Goal: Task Accomplishment & Management: Complete application form

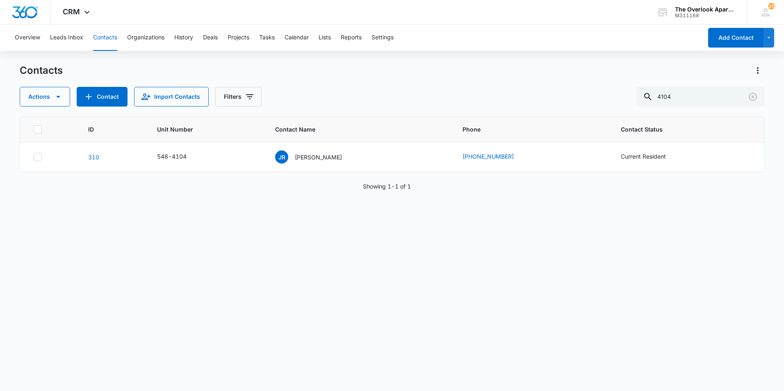
drag, startPoint x: 706, startPoint y: 95, endPoint x: 475, endPoint y: 104, distance: 230.9
click at [475, 104] on div "Actions Contact Import Contacts Filters 4104" at bounding box center [392, 97] width 744 height 20
type input "2306"
click at [302, 158] on p "[PERSON_NAME], [PERSON_NAME]" at bounding box center [317, 157] width 74 height 9
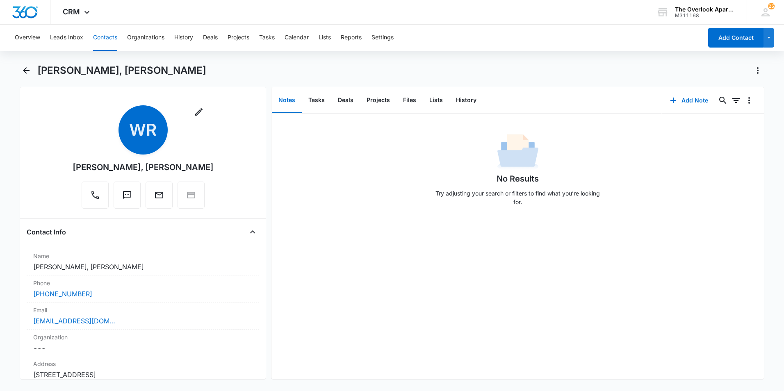
click at [402, 116] on div "No Results Try adjusting your search or filters to find what you’re looking for." at bounding box center [517, 163] width 492 height 99
click at [409, 100] on button "Files" at bounding box center [409, 100] width 26 height 25
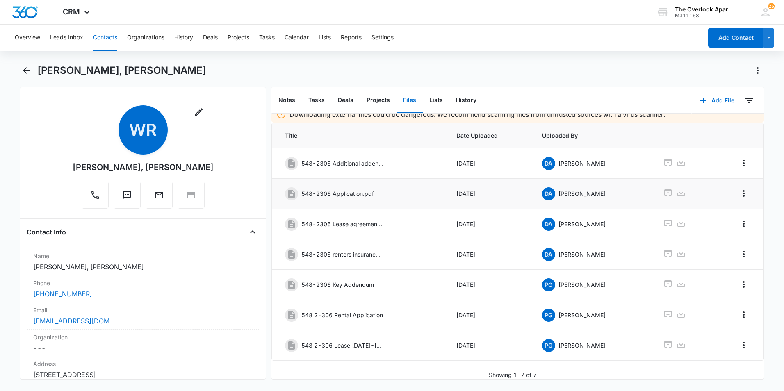
scroll to position [14, 0]
click at [664, 341] on icon at bounding box center [667, 344] width 7 height 7
click at [666, 218] on icon at bounding box center [668, 223] width 10 height 10
click at [111, 43] on button "Contacts" at bounding box center [105, 38] width 24 height 26
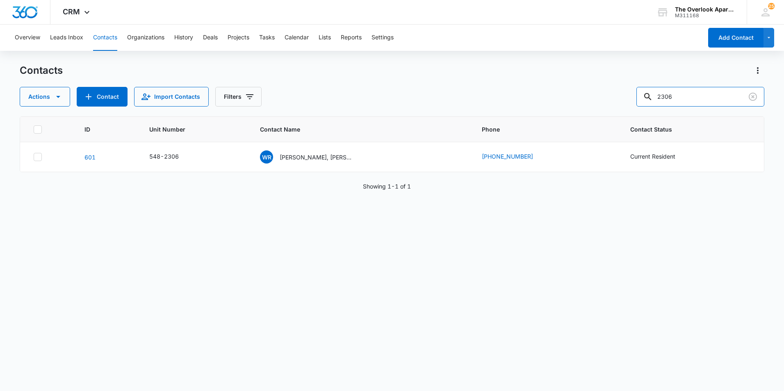
drag, startPoint x: 691, startPoint y: 98, endPoint x: 556, endPoint y: 116, distance: 136.0
click at [556, 116] on div "Contacts Actions Contact Import Contacts Filters 2306 ID Unit Number Contact Na…" at bounding box center [392, 227] width 744 height 326
type input "4104"
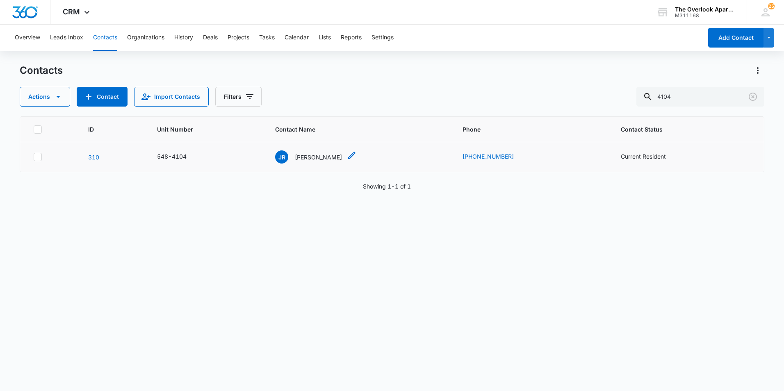
click at [319, 160] on p "[PERSON_NAME]" at bounding box center [318, 157] width 47 height 9
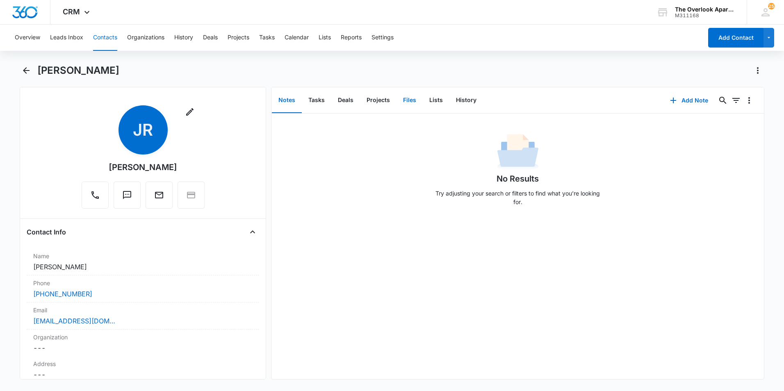
click at [402, 104] on button "Files" at bounding box center [409, 100] width 26 height 25
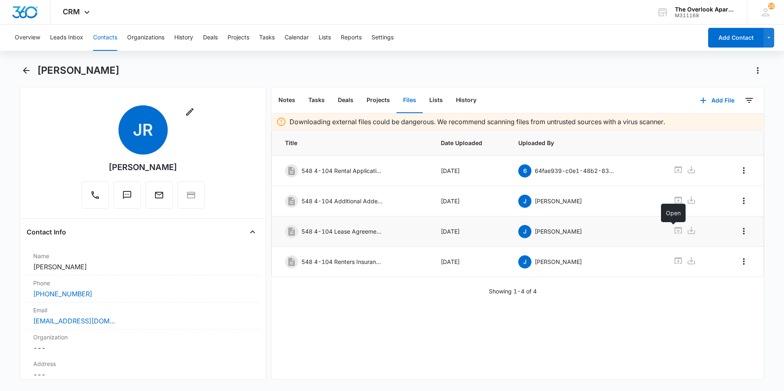
click at [673, 232] on icon at bounding box center [678, 230] width 10 height 10
click at [103, 35] on button "Contacts" at bounding box center [105, 38] width 24 height 26
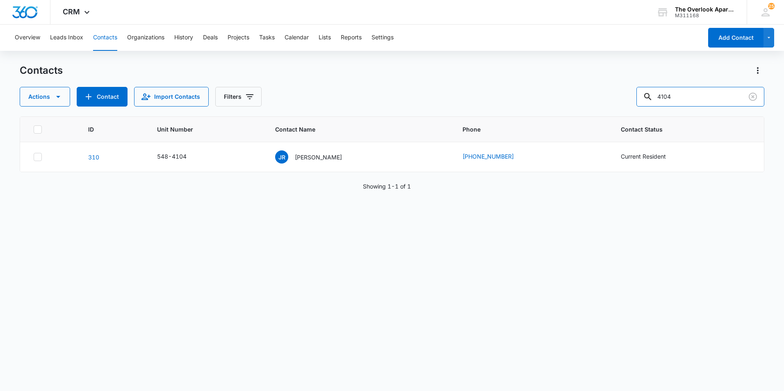
drag, startPoint x: 682, startPoint y: 99, endPoint x: 427, endPoint y: 106, distance: 255.4
click at [426, 105] on div "Actions Contact Import Contacts Filters 4104" at bounding box center [392, 97] width 744 height 20
type input "2104"
click at [316, 153] on p "[PERSON_NAME]" at bounding box center [318, 157] width 47 height 9
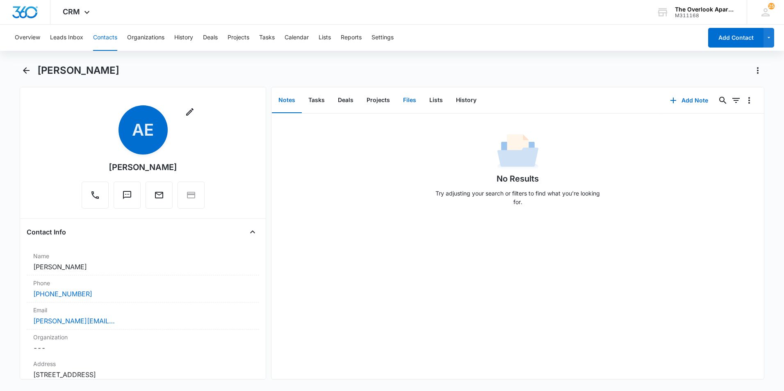
click at [418, 95] on button "Files" at bounding box center [409, 100] width 26 height 25
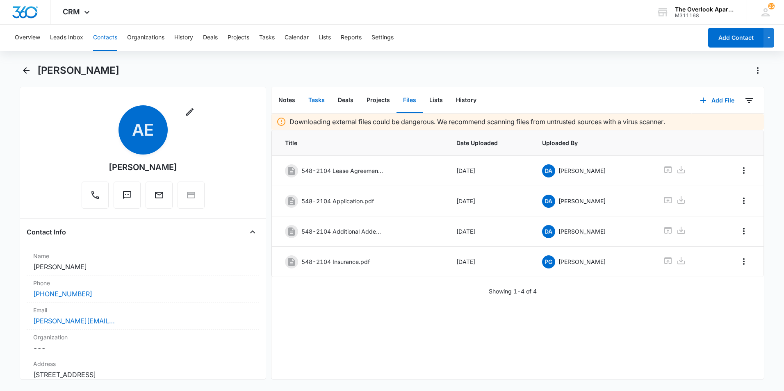
click at [314, 100] on button "Tasks" at bounding box center [317, 100] width 30 height 25
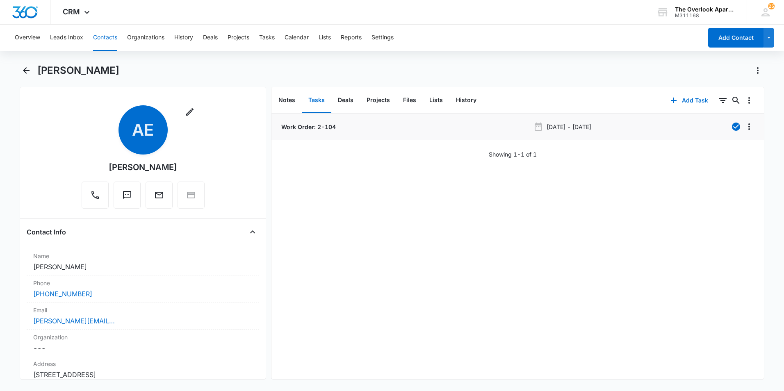
click at [319, 132] on li "Work Order: 2-104 [DATE] - [DATE]" at bounding box center [517, 127] width 492 height 27
click at [319, 123] on p "Work Order: 2-104" at bounding box center [308, 127] width 56 height 9
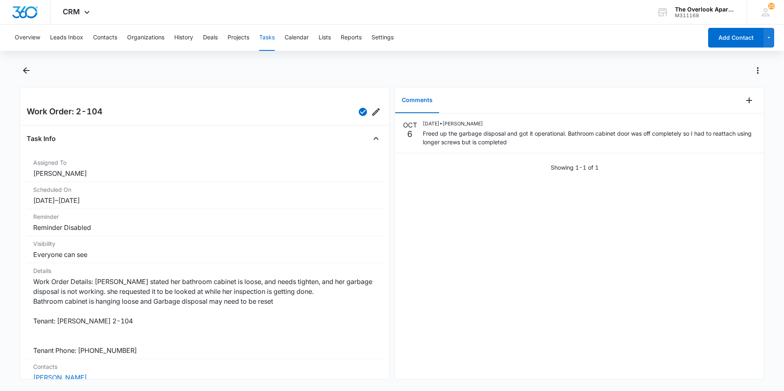
click at [607, 239] on div "[DATE] [DATE] • [PERSON_NAME] [PERSON_NAME] up the garbage disposal and got it …" at bounding box center [579, 247] width 369 height 266
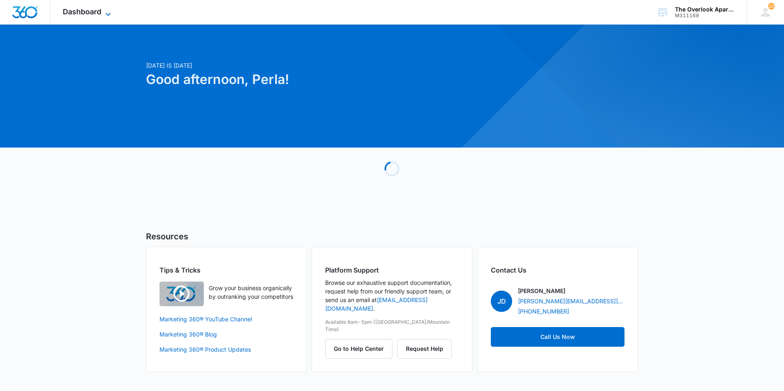
click at [105, 16] on icon at bounding box center [108, 14] width 10 height 10
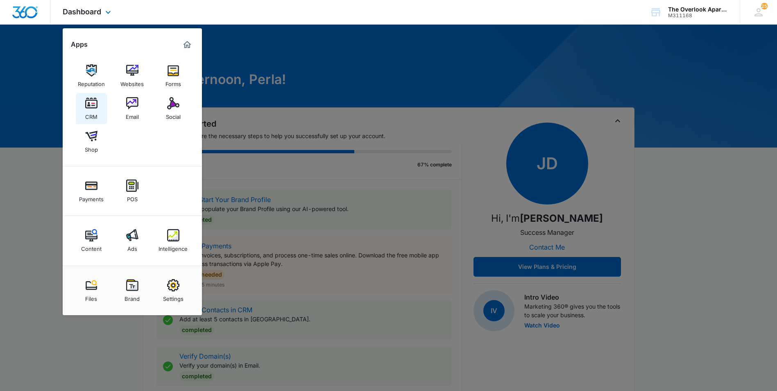
click at [90, 106] on img at bounding box center [91, 103] width 12 height 12
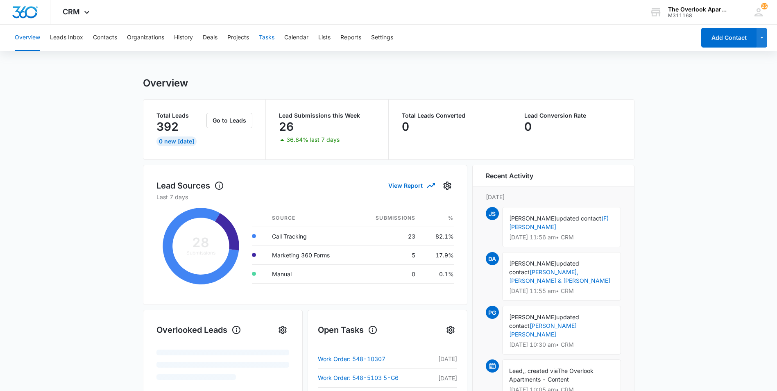
click at [266, 35] on button "Tasks" at bounding box center [267, 38] width 16 height 26
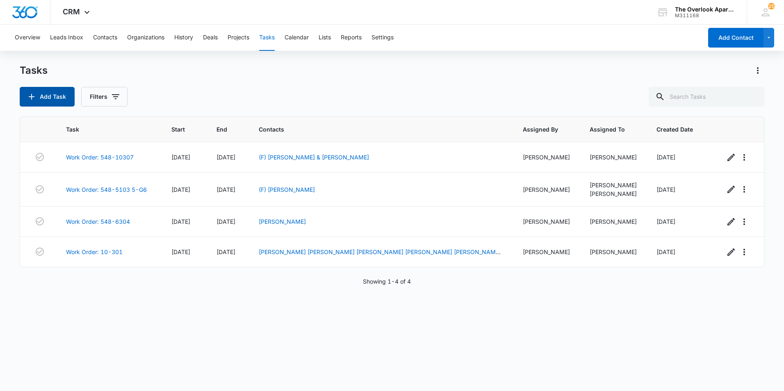
click at [37, 100] on button "Add Task" at bounding box center [47, 97] width 55 height 20
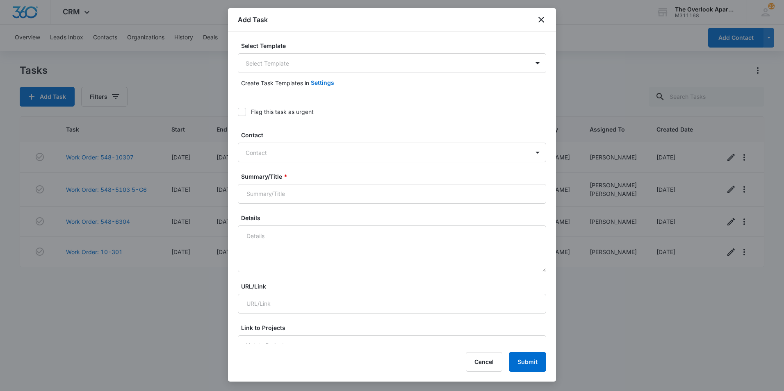
click at [305, 47] on label "Select Template" at bounding box center [395, 45] width 308 height 9
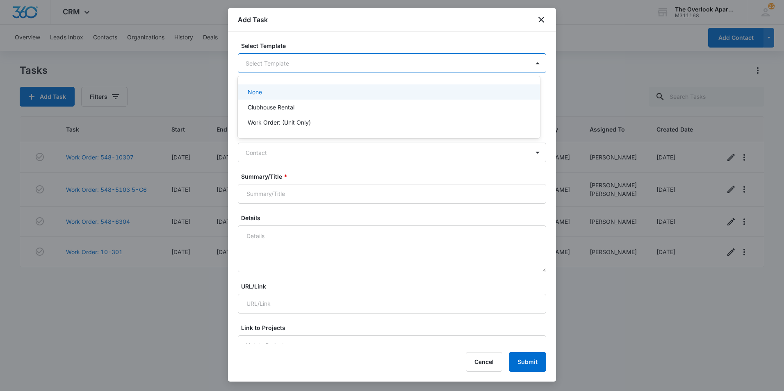
click at [303, 59] on body "CRM Apps Reputation Websites Forms CRM Email Social Shop Payments POS Content A…" at bounding box center [392, 195] width 784 height 391
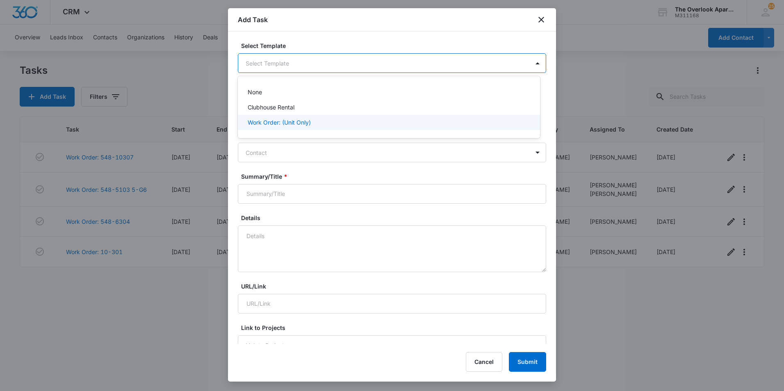
click at [287, 127] on div "Work Order: (Unit Only)" at bounding box center [389, 122] width 302 height 15
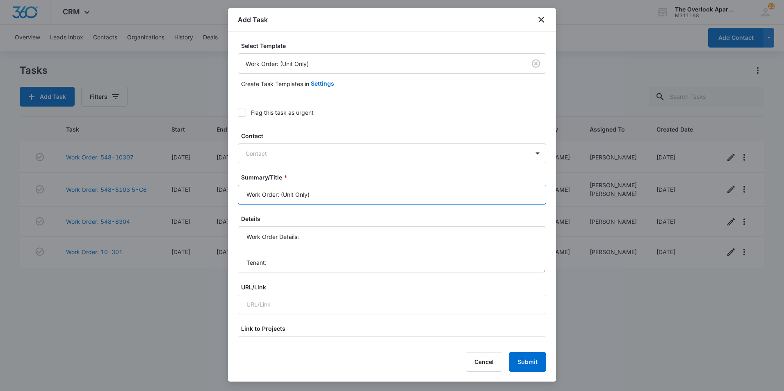
click at [322, 194] on input "Work Order: (Unit Only)" at bounding box center [392, 195] width 308 height 20
type input "Work Order: Property Pool House"
click at [253, 248] on textarea "Work Order Details: Tenant: Tenant Phone:" at bounding box center [392, 249] width 308 height 47
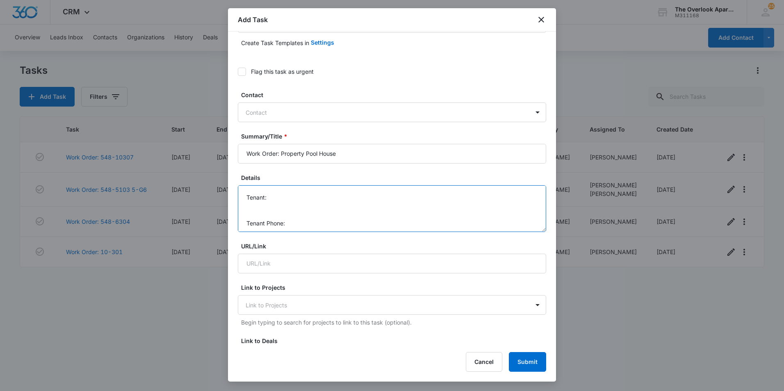
scroll to position [60, 0]
click at [307, 200] on textarea "Work Order Details: - clear/organize pool house - Move pool chemicals to shelf …" at bounding box center [392, 208] width 308 height 47
click at [307, 195] on textarea "Work Order Details: - clear/organize pool house - Move pool chemicals to shelf …" at bounding box center [392, 208] width 308 height 47
click at [308, 230] on textarea "Work Order Details: - clear/organize pool house - Move pool chemicals to shelf …" at bounding box center [392, 208] width 308 height 47
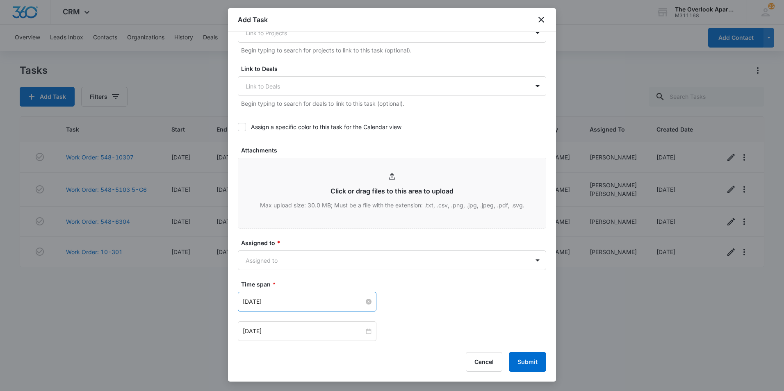
scroll to position [445, 0]
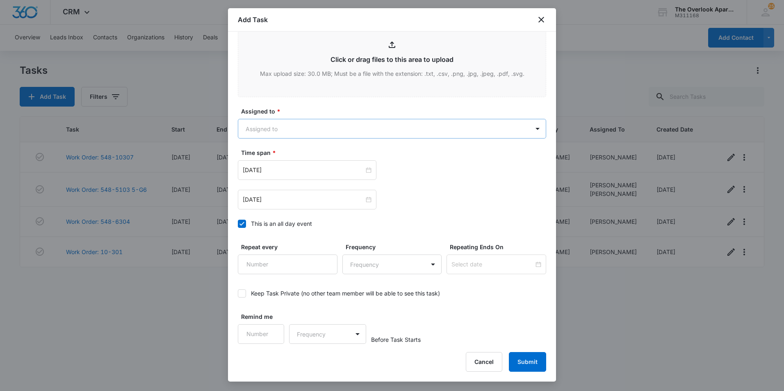
type textarea "Work Order Details: - clear/organize pool house - Move pool chemicals to shelf …"
click at [263, 124] on body "CRM Apps Reputation Websites Forms CRM Email Social Shop Payments POS Content A…" at bounding box center [392, 195] width 784 height 391
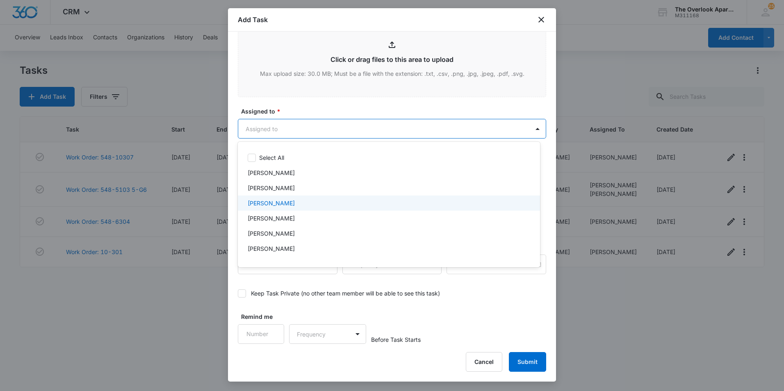
click at [282, 202] on div "Edgar Lara" at bounding box center [388, 203] width 281 height 9
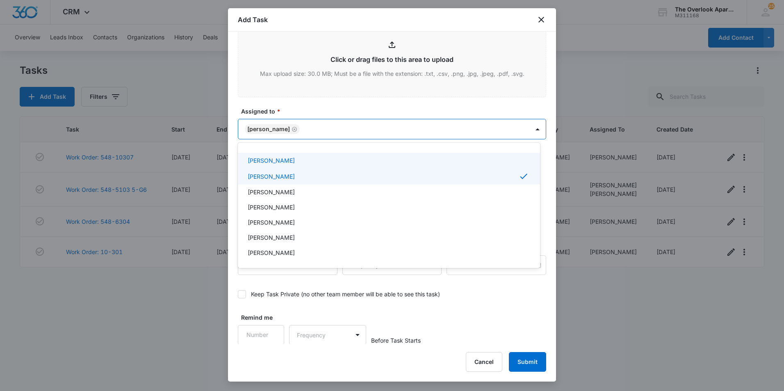
scroll to position [74, 0]
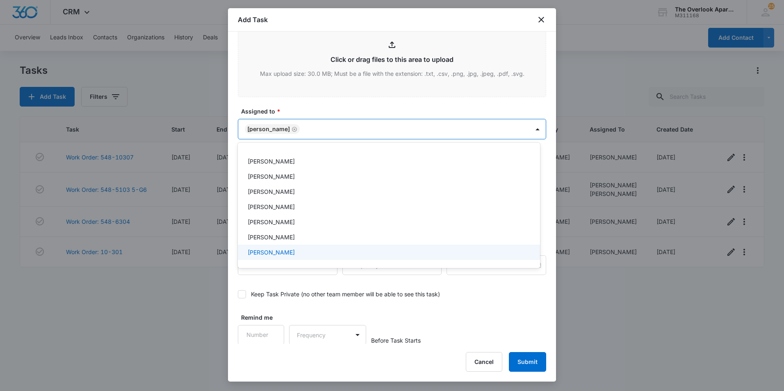
click at [266, 250] on p "[PERSON_NAME]" at bounding box center [271, 252] width 47 height 9
click at [466, 295] on div at bounding box center [392, 195] width 784 height 391
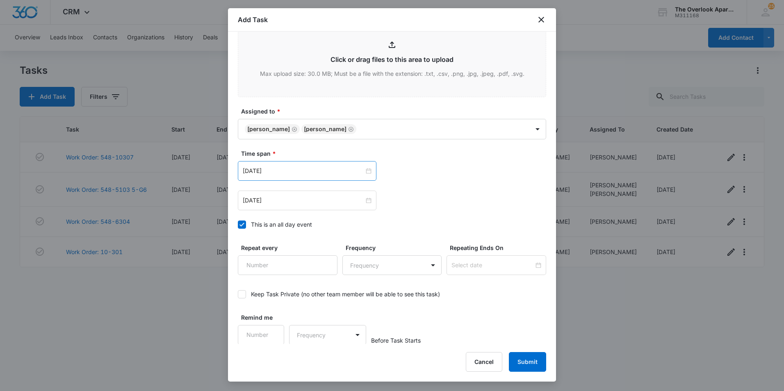
click at [269, 165] on div "[DATE]" at bounding box center [307, 171] width 139 height 20
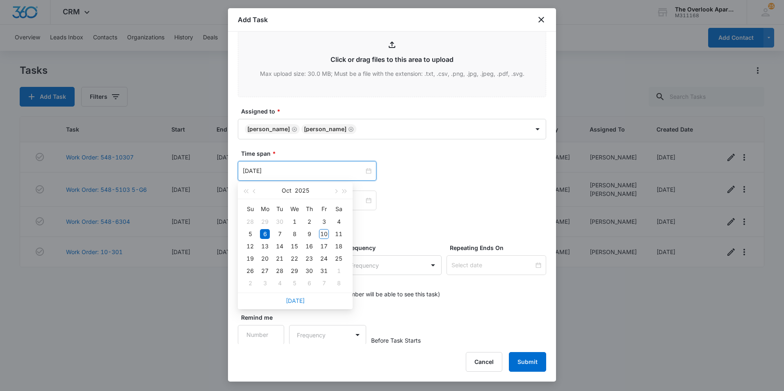
click at [295, 301] on link "Today" at bounding box center [295, 300] width 19 height 7
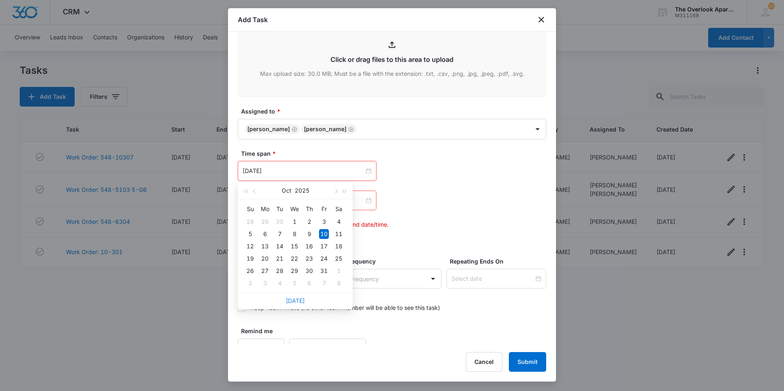
type input "Oct 10, 2025"
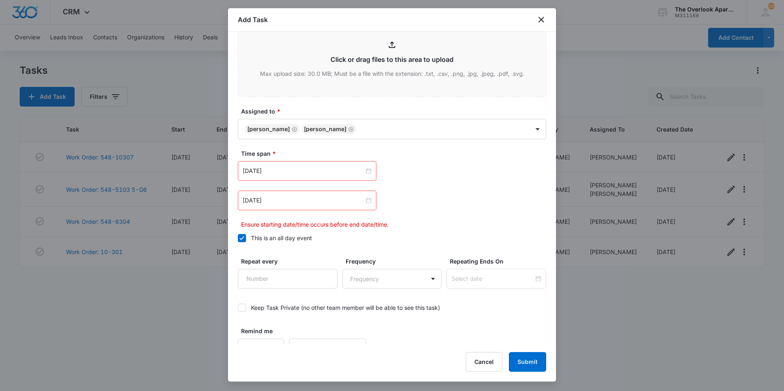
click at [466, 192] on div "[DATE]" at bounding box center [392, 201] width 308 height 20
click at [310, 207] on div "[DATE]" at bounding box center [307, 201] width 139 height 20
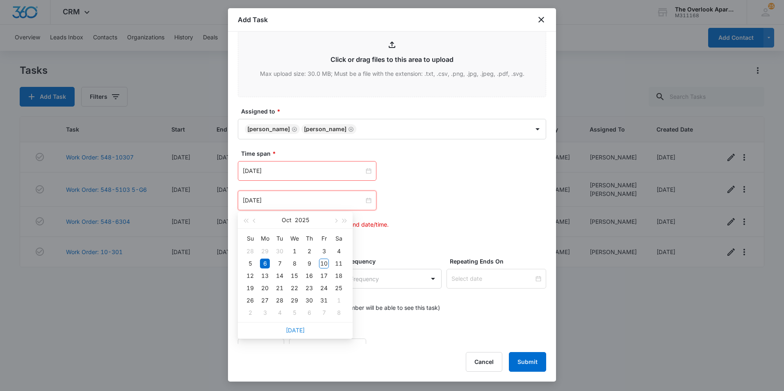
click at [292, 330] on link "Today" at bounding box center [295, 330] width 19 height 7
type input "Oct 10, 2025"
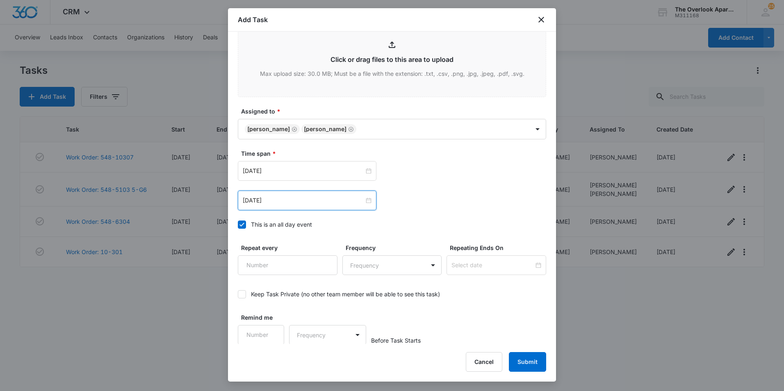
click at [466, 207] on div "Oct 10, 2025 Oct 2025 Su Mo Tu We Th Fr Sa 28 29 30 1 2 3 4 5 6 7 8 9 10 11 12 …" at bounding box center [392, 201] width 308 height 20
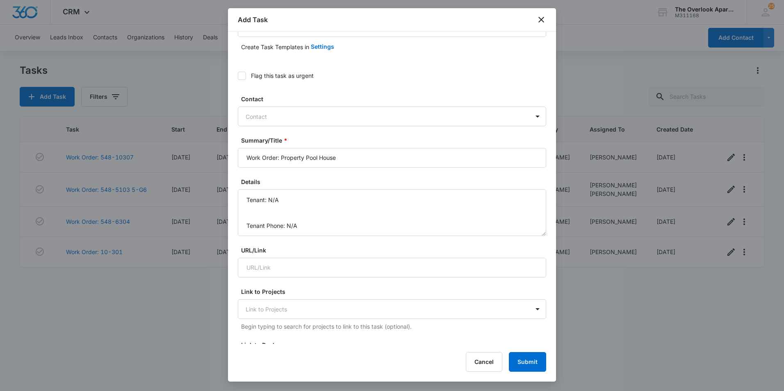
scroll to position [0, 0]
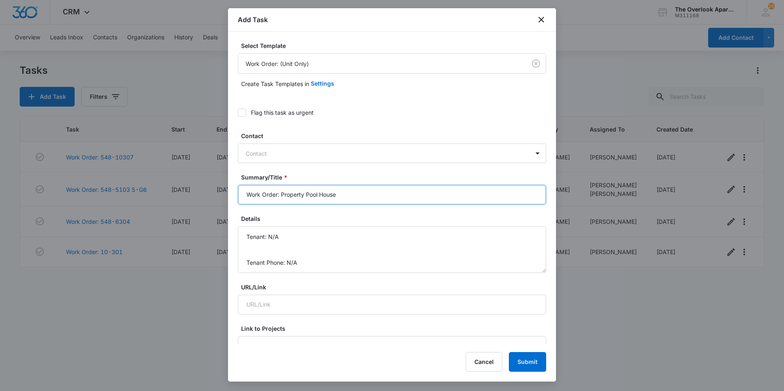
click at [332, 197] on input "Work Order: Property Pool House" at bounding box center [392, 195] width 308 height 20
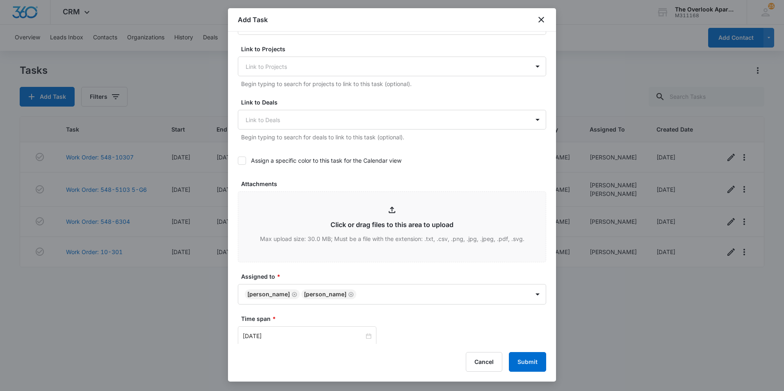
scroll to position [287, 0]
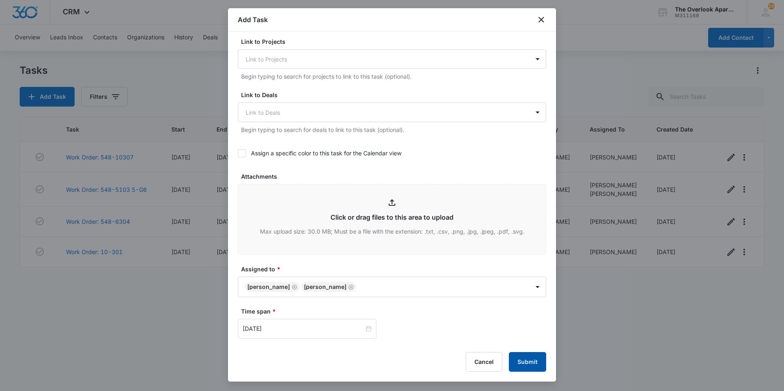
click at [521, 364] on button "Submit" at bounding box center [527, 362] width 37 height 20
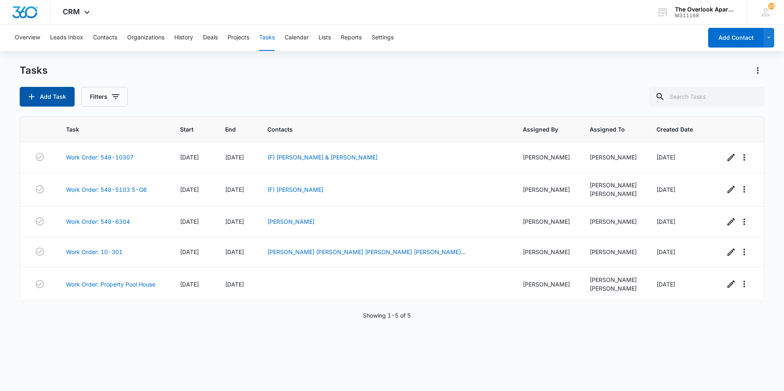
click at [40, 91] on button "Add Task" at bounding box center [47, 97] width 55 height 20
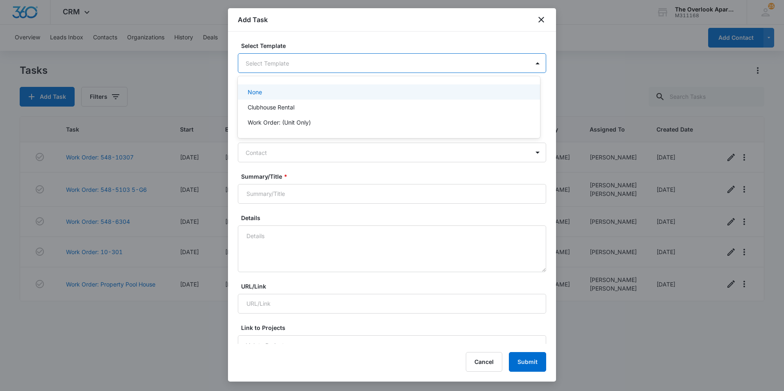
click at [297, 66] on body "CRM Apps Reputation Websites Forms CRM Email Social Shop Payments POS Content A…" at bounding box center [392, 195] width 784 height 391
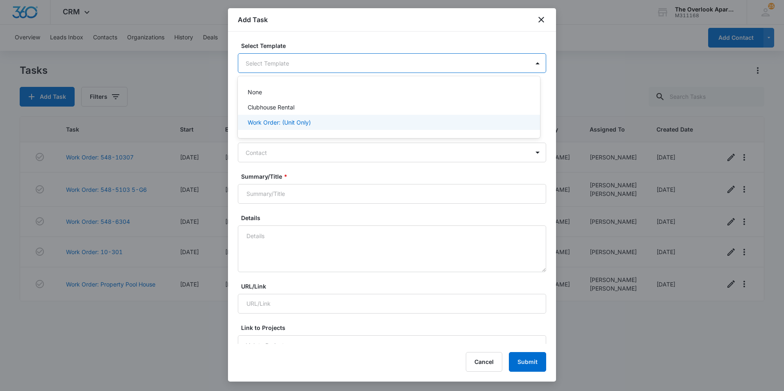
click at [271, 125] on p "Work Order: (Unit Only)" at bounding box center [279, 122] width 63 height 9
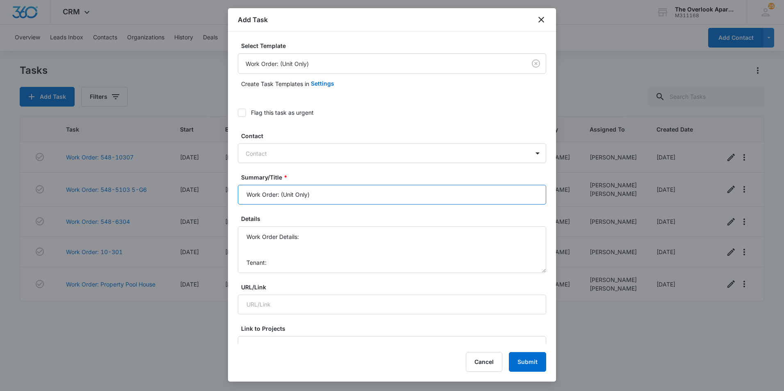
drag, startPoint x: 322, startPoint y: 203, endPoint x: 282, endPoint y: 200, distance: 40.3
click at [282, 200] on input "Work Order: (Unit Only)" at bounding box center [392, 195] width 308 height 20
type input "Work Order: Maintenance Shop"
click at [267, 250] on textarea "Work Order Details: Tenant: Tenant Phone:" at bounding box center [392, 249] width 308 height 47
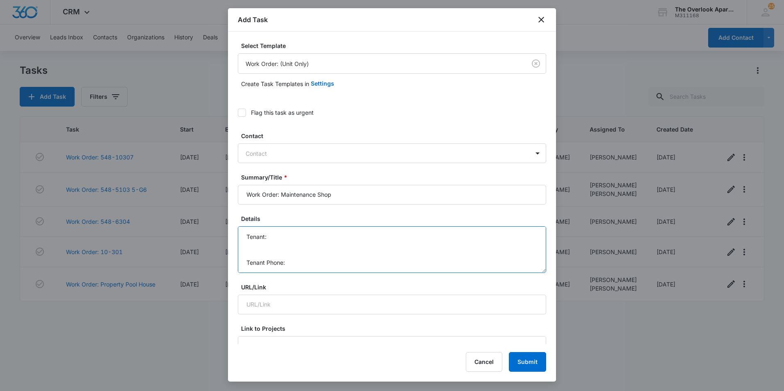
click at [307, 239] on textarea "Work Order Details: - ensure all furniture is thrown away Tenant: Tenant Phone:" at bounding box center [392, 249] width 308 height 47
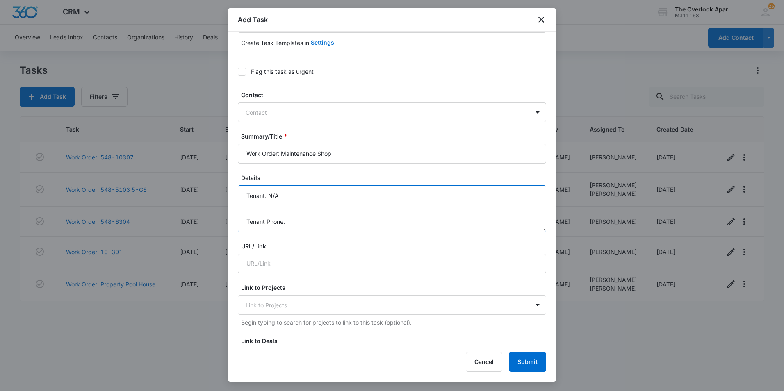
click at [307, 218] on textarea "Work Order Details: - ensure all furniture is thrown away Tenant: N/A Tenant Ph…" at bounding box center [392, 208] width 308 height 47
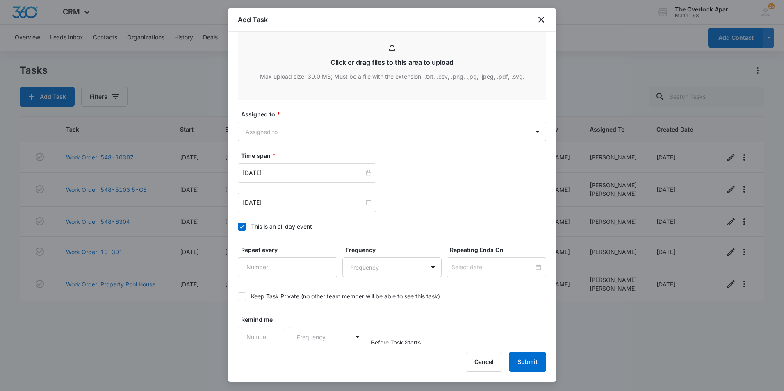
scroll to position [445, 0]
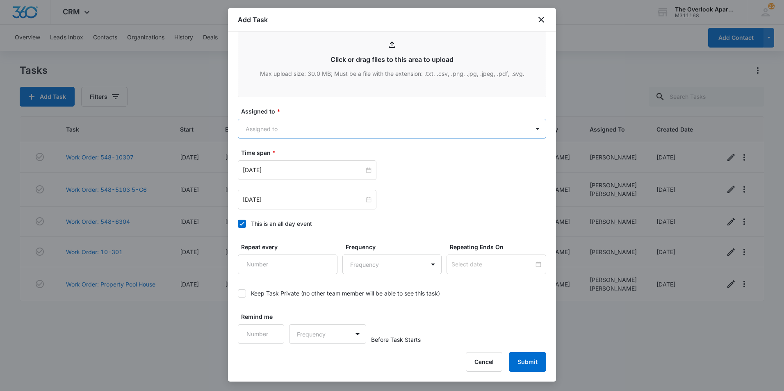
type textarea "Work Order Details: - ensure all furniture is thrown away Tenant: N/A Tenant Ph…"
click at [279, 137] on body "CRM Apps Reputation Websites Forms CRM Email Social Shop Payments POS Content A…" at bounding box center [392, 195] width 784 height 391
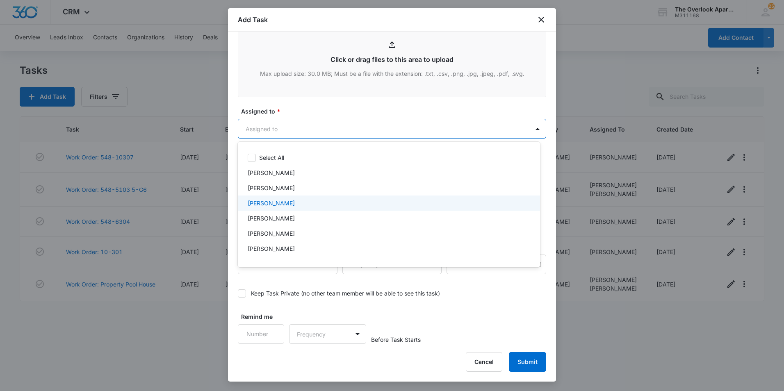
click at [269, 198] on div "Edgar Lara" at bounding box center [389, 202] width 302 height 15
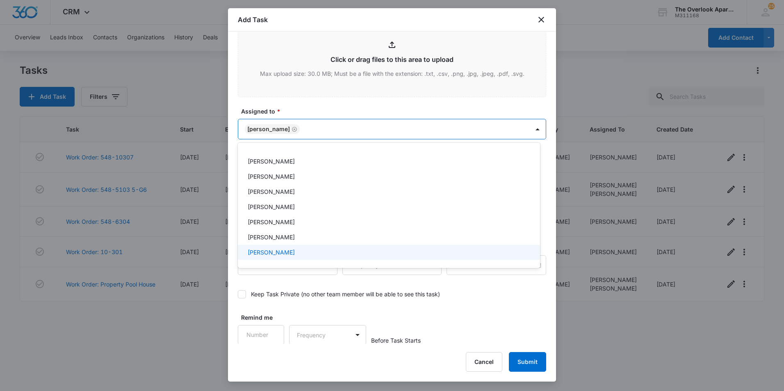
click at [257, 258] on div "[PERSON_NAME]" at bounding box center [389, 252] width 302 height 15
click at [438, 307] on div at bounding box center [392, 195] width 784 height 391
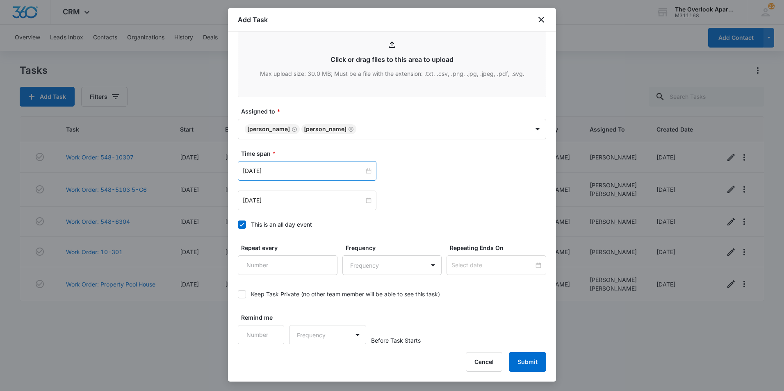
click at [278, 166] on div "[DATE]" at bounding box center [307, 171] width 139 height 20
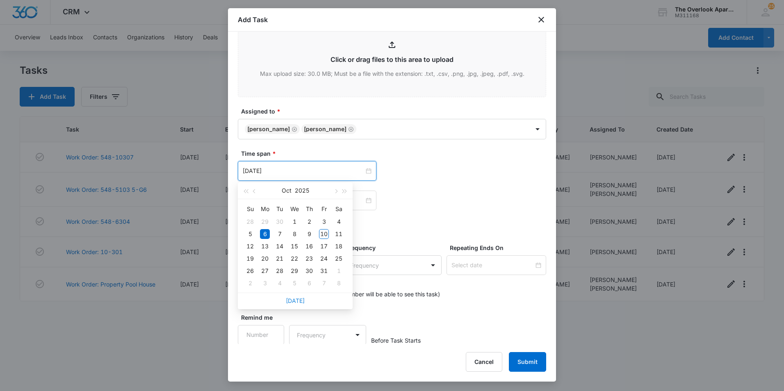
click at [297, 301] on link "Today" at bounding box center [295, 300] width 19 height 7
type input "Oct 10, 2025"
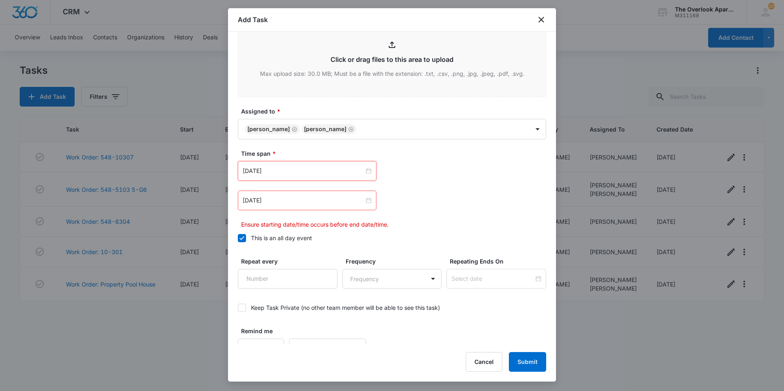
click at [425, 164] on div "Oct 10, 2025 Oct 2025 Su Mo Tu We Th Fr Sa 28 29 30 1 2 3 4 5 6 7 8 9 10 11 12 …" at bounding box center [392, 171] width 308 height 20
click at [291, 196] on input "[DATE]" at bounding box center [303, 200] width 121 height 9
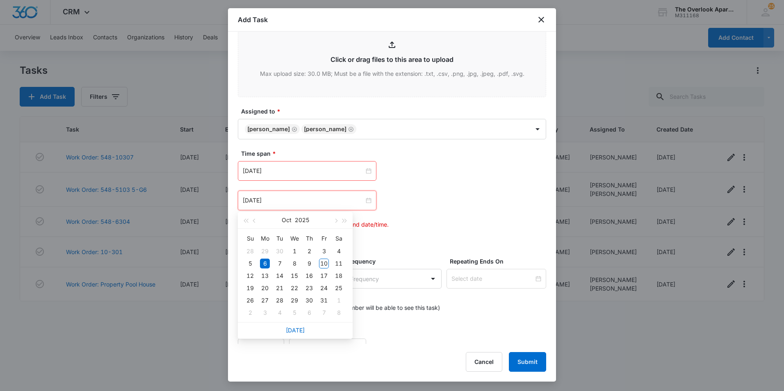
click at [289, 334] on div "Today" at bounding box center [295, 330] width 115 height 16
click at [299, 323] on div "Today" at bounding box center [295, 330] width 115 height 16
click at [298, 329] on link "Today" at bounding box center [295, 330] width 19 height 7
type input "Oct 10, 2025"
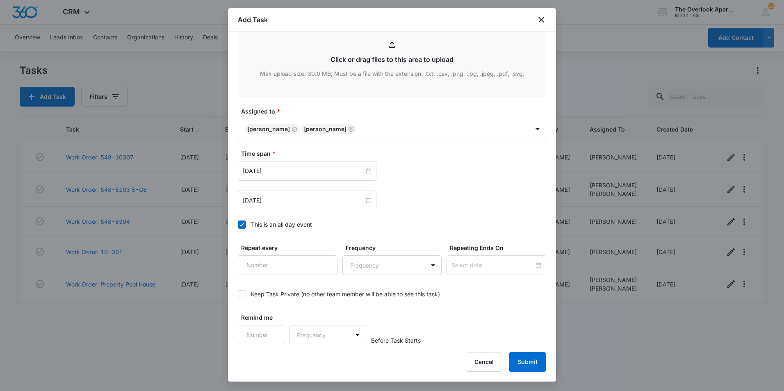
click at [457, 188] on div "Oct 10, 2025 Oct 2025 Su Mo Tu We Th Fr Sa 28 29 30 1 2 3 4 5 6 7 8 9 10 11 12 …" at bounding box center [392, 185] width 308 height 49
click at [530, 365] on button "Submit" at bounding box center [527, 362] width 37 height 20
